Goal: Task Accomplishment & Management: Manage account settings

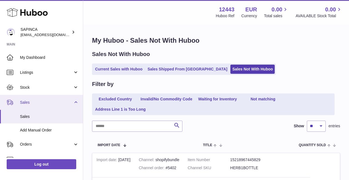
click at [27, 100] on span "Sales" at bounding box center [46, 102] width 53 height 5
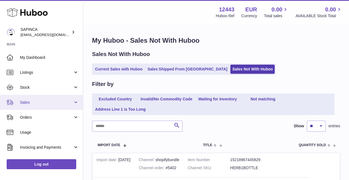
click at [27, 100] on span "Sales" at bounding box center [46, 102] width 53 height 5
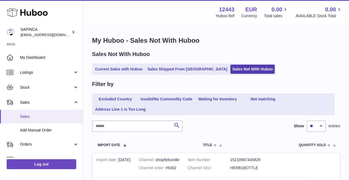
click at [26, 114] on span "Sales" at bounding box center [49, 116] width 59 height 5
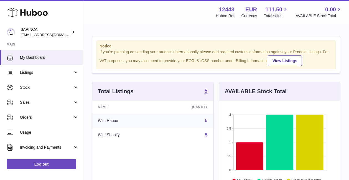
scroll to position [86, 120]
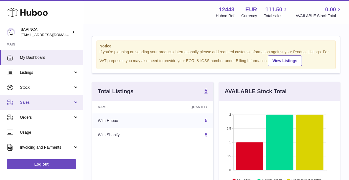
click at [26, 104] on span "Sales" at bounding box center [46, 102] width 53 height 5
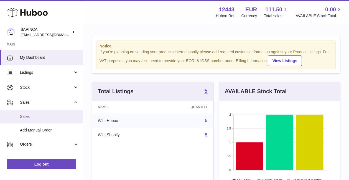
click at [26, 114] on span "Sales" at bounding box center [49, 116] width 59 height 5
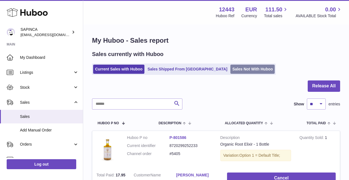
click at [230, 71] on link "Sales Not With Huboo" at bounding box center [252, 69] width 44 height 9
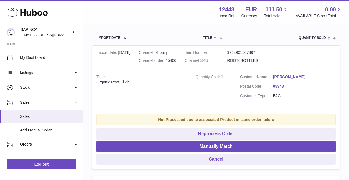
scroll to position [107, 0]
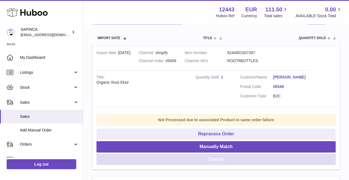
click at [215, 161] on button "Cancel" at bounding box center [215, 159] width 239 height 11
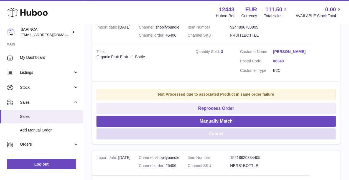
scroll to position [136, 0]
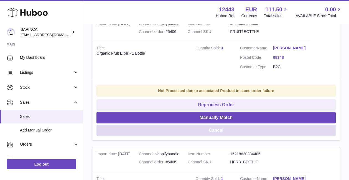
click at [214, 134] on button "Cancel" at bounding box center [215, 130] width 239 height 11
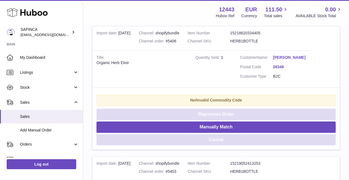
scroll to position [127, 0]
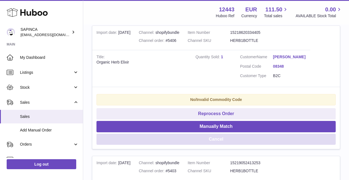
click at [215, 142] on button "Cancel" at bounding box center [215, 138] width 239 height 11
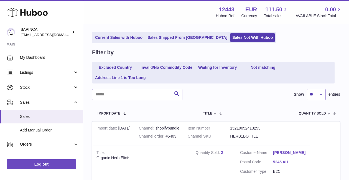
scroll to position [0, 0]
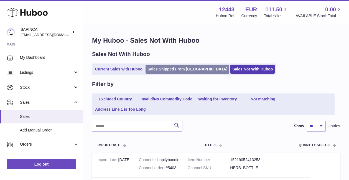
click at [172, 70] on link "Sales Shipped From [GEOGRAPHIC_DATA]" at bounding box center [187, 69] width 84 height 9
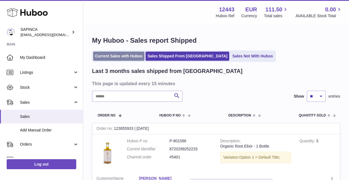
click at [119, 55] on link "Current Sales with Huboo" at bounding box center [118, 55] width 51 height 9
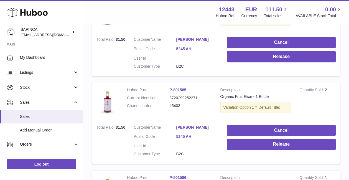
scroll to position [396, 0]
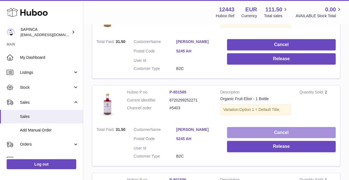
click at [274, 135] on button "Cancel" at bounding box center [281, 132] width 109 height 11
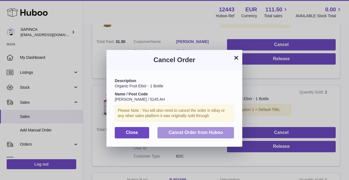
click at [196, 136] on button "Cancel Order from Huboo" at bounding box center [195, 132] width 76 height 11
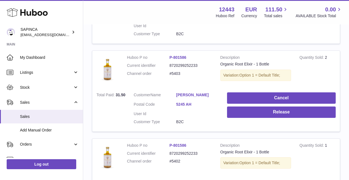
scroll to position [341, 0]
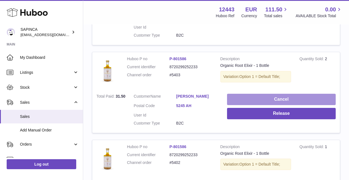
click at [275, 97] on button "Cancel" at bounding box center [281, 99] width 109 height 11
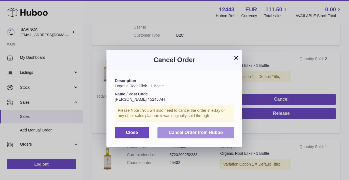
click at [194, 131] on span "Cancel Order from Huboo" at bounding box center [195, 132] width 54 height 5
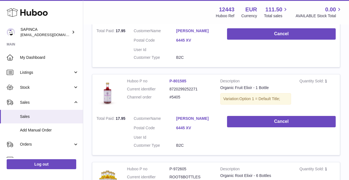
scroll to position [0, 0]
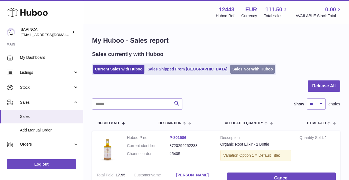
click at [230, 66] on link "Sales Not With Huboo" at bounding box center [252, 69] width 44 height 9
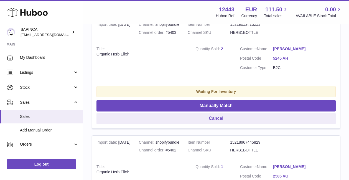
scroll to position [136, 0]
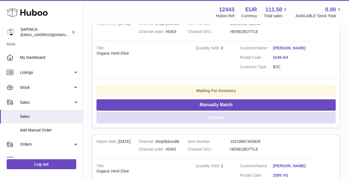
click at [215, 116] on button "Cancel" at bounding box center [215, 117] width 239 height 11
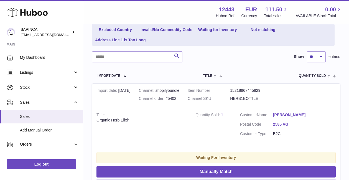
scroll to position [0, 0]
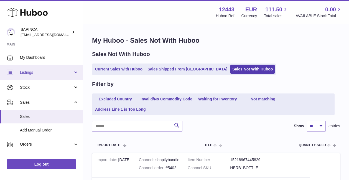
click at [26, 73] on span "Listings" at bounding box center [46, 72] width 53 height 5
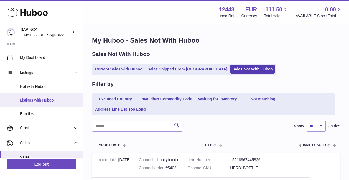
click at [27, 98] on span "Listings with Huboo" at bounding box center [49, 99] width 59 height 5
